Goal: Complete application form: Complete application form

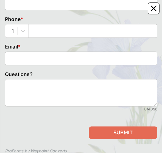
scroll to position [153, 0]
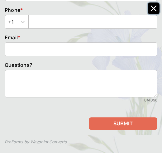
click at [155, 9] on icon "Close" at bounding box center [153, 8] width 5 height 5
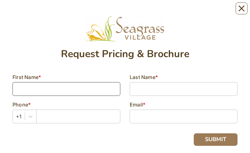
click at [36, 12] on input at bounding box center [66, 89] width 108 height 14
type input "Leona"
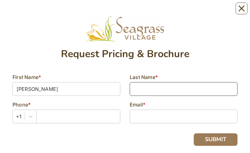
click at [138, 12] on input at bounding box center [183, 89] width 108 height 14
type input "Megargee"
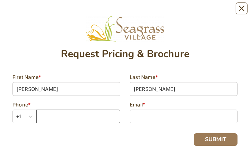
click at [43, 12] on input "text" at bounding box center [78, 117] width 84 height 14
type input "678-979-2258"
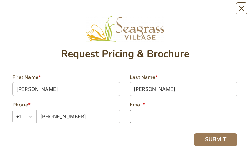
click at [137, 12] on input at bounding box center [183, 117] width 108 height 14
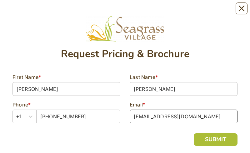
type input "leonamegargee@yaho.com"
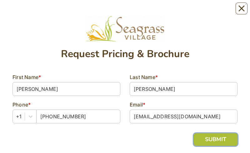
click at [224, 12] on button "SUBMIT" at bounding box center [215, 139] width 44 height 12
